Goal: Task Accomplishment & Management: Manage account settings

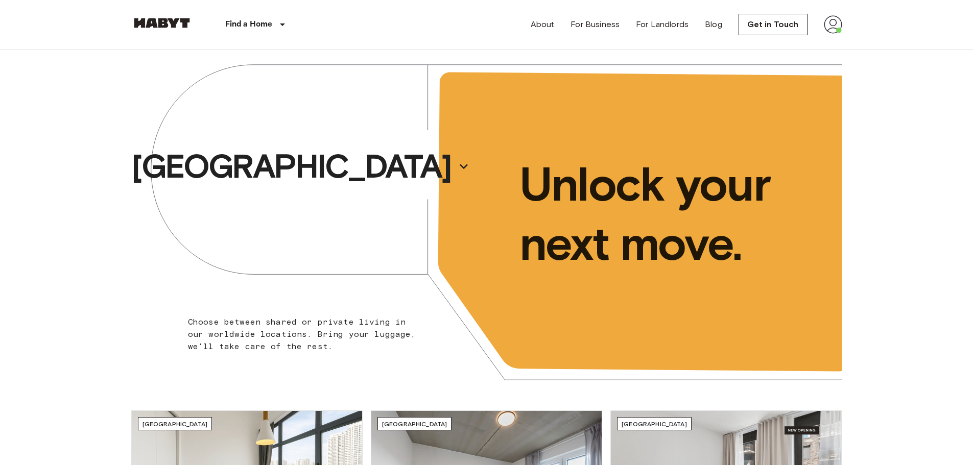
click at [832, 30] on img at bounding box center [833, 24] width 18 height 18
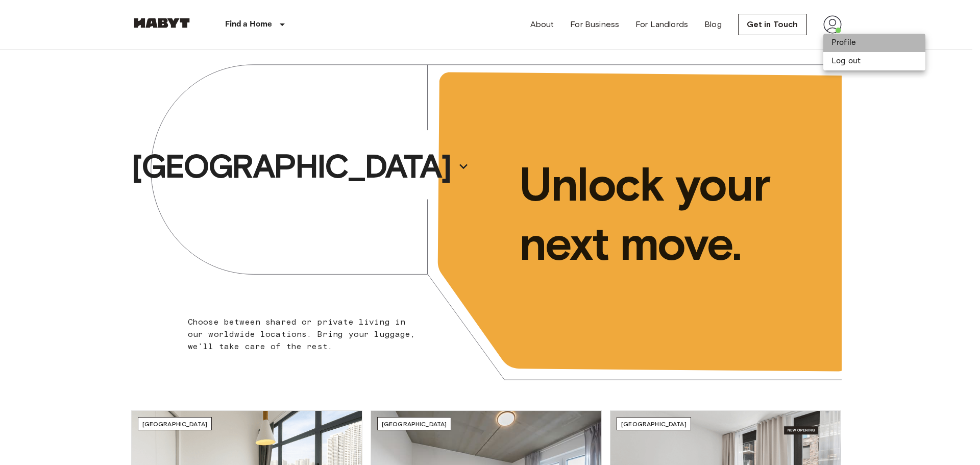
click at [838, 41] on li "Profile" at bounding box center [875, 43] width 102 height 18
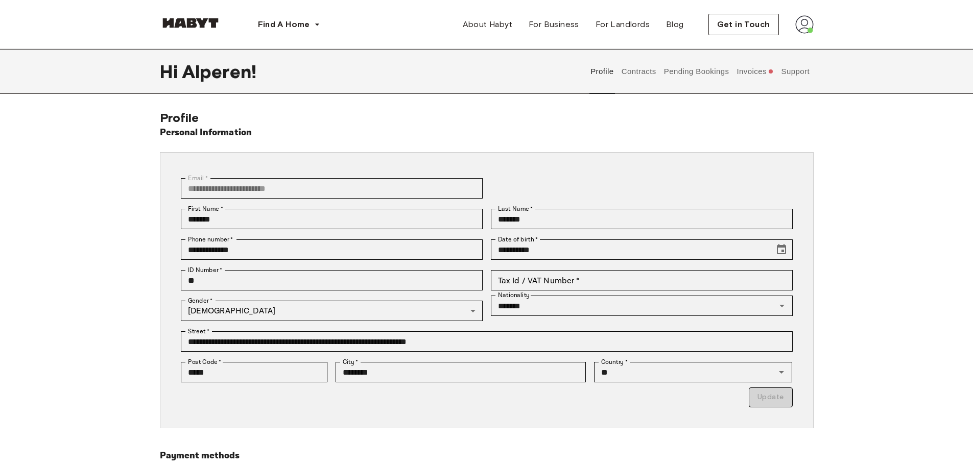
click at [746, 74] on button "Invoices" at bounding box center [754, 71] width 39 height 45
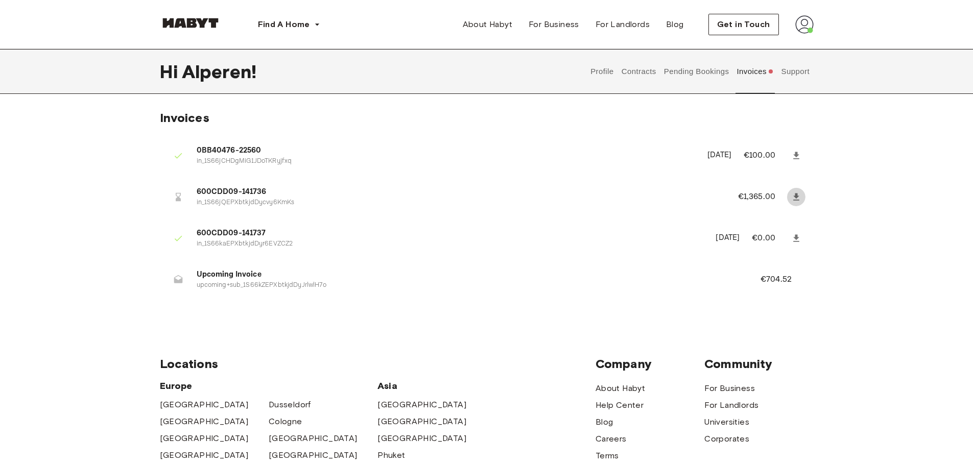
click at [798, 200] on icon at bounding box center [796, 196] width 6 height 7
